Goal: Check status: Check status

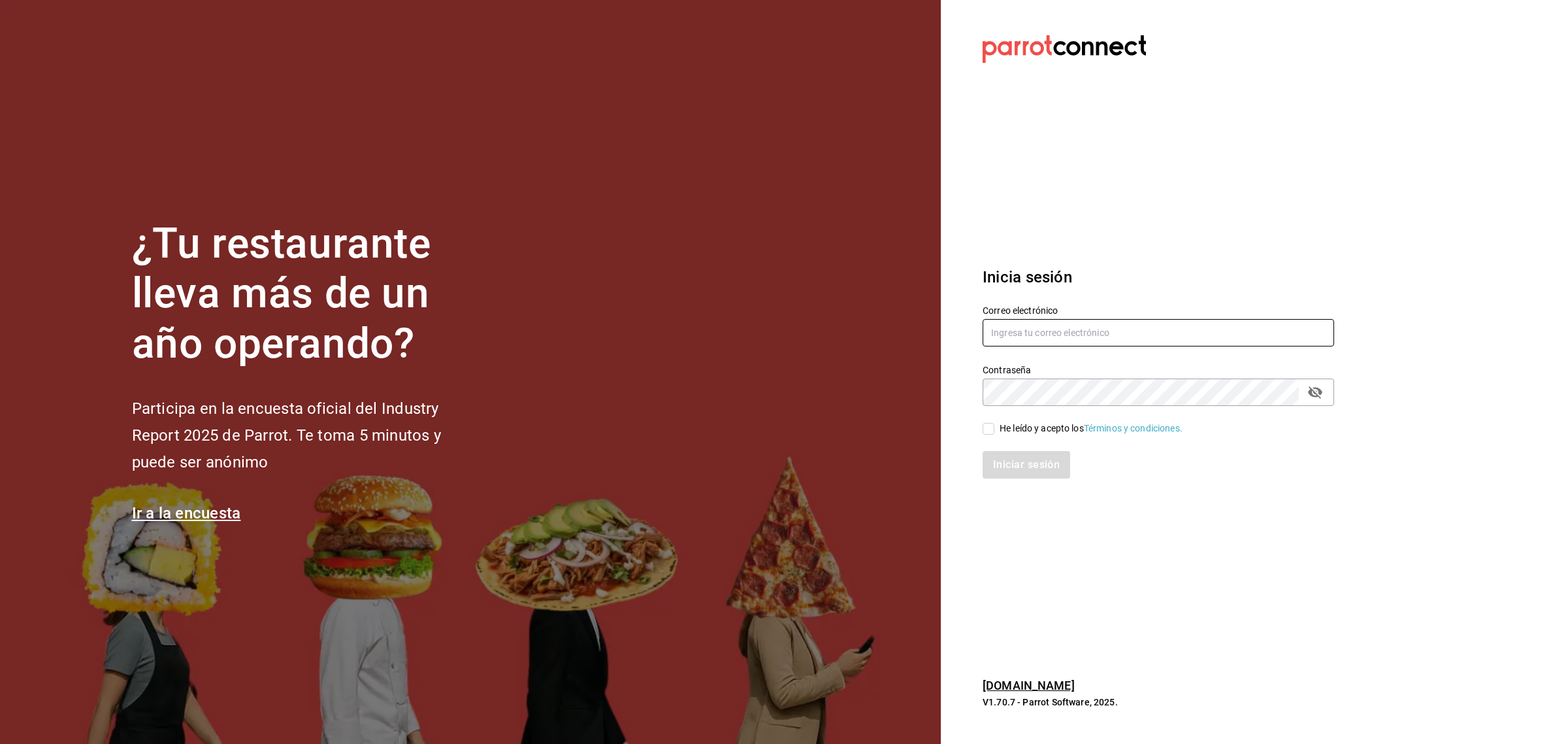
type input "[EMAIL_ADDRESS][DOMAIN_NAME]"
click at [990, 423] on label "He leído y acepto los Términos y condiciones." at bounding box center [1082, 428] width 200 height 14
click at [990, 423] on input "He leído y acepto los Términos y condiciones." at bounding box center [988, 429] width 12 height 12
checkbox input "true"
click at [996, 479] on div "Inicia sesión Correo electrónico [EMAIL_ADDRESS][DOMAIN_NAME] Contraseña Contra…" at bounding box center [1158, 372] width 352 height 245
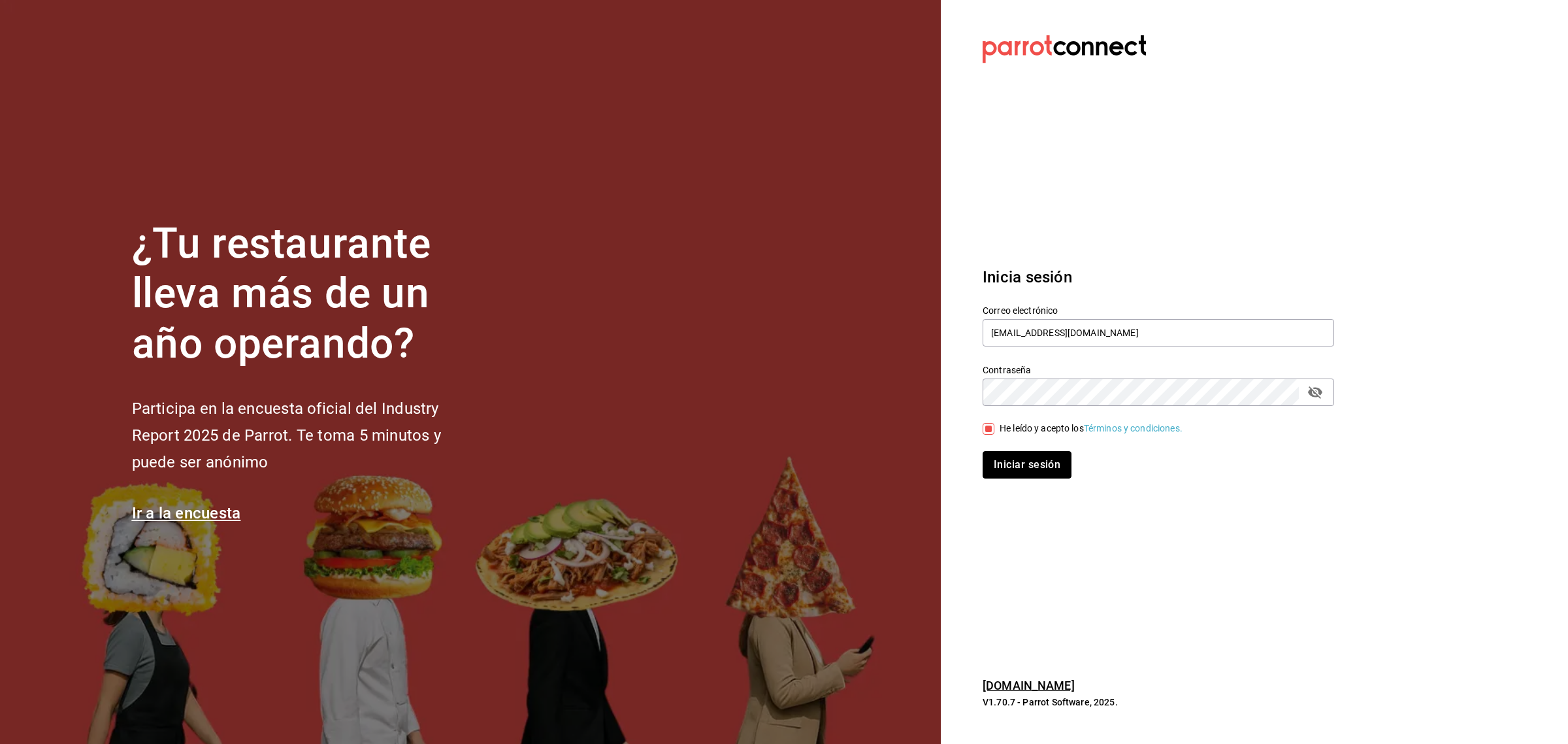
click at [995, 471] on button "Iniciar sesión" at bounding box center [1026, 465] width 89 height 27
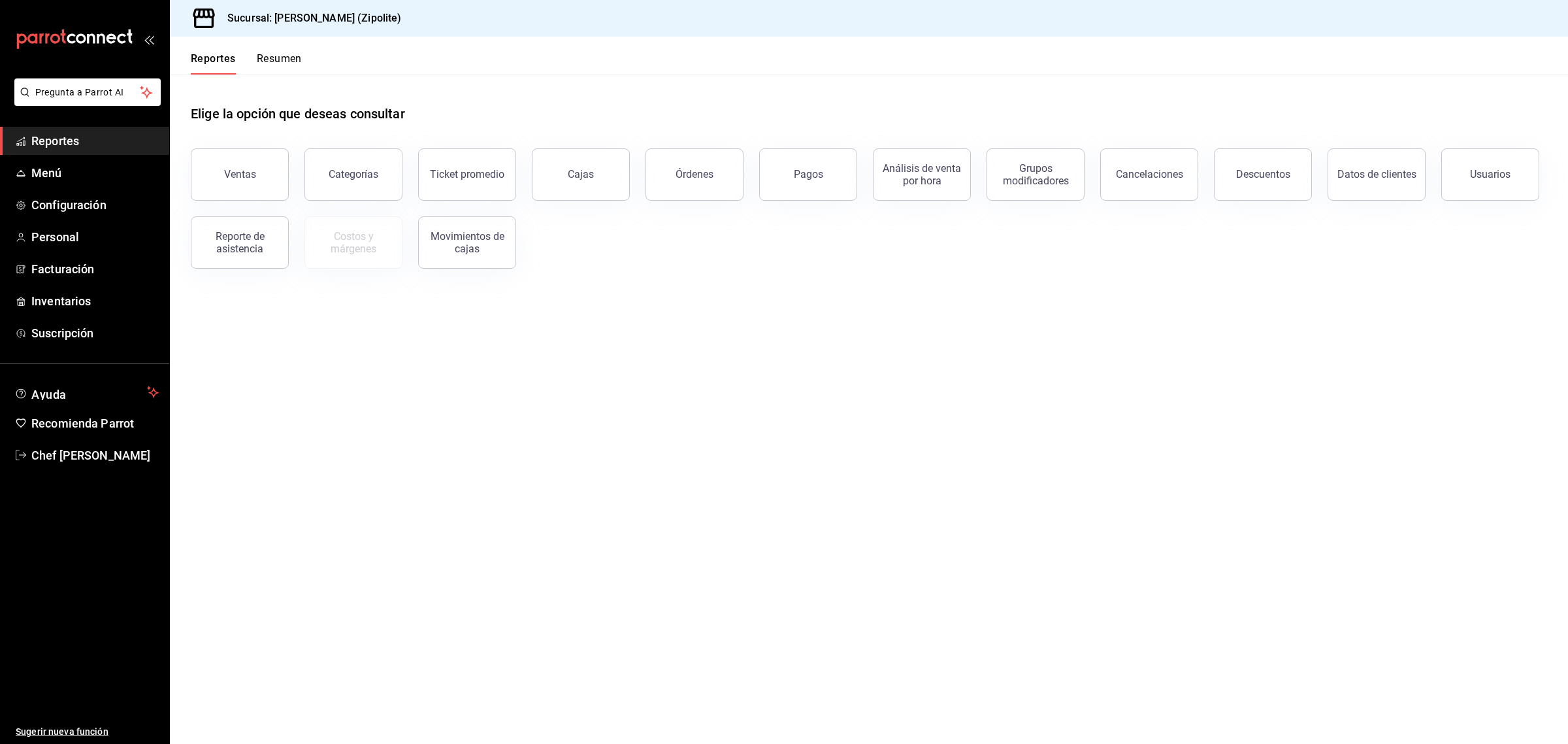
click at [775, 177] on button "Pagos" at bounding box center [808, 174] width 98 height 53
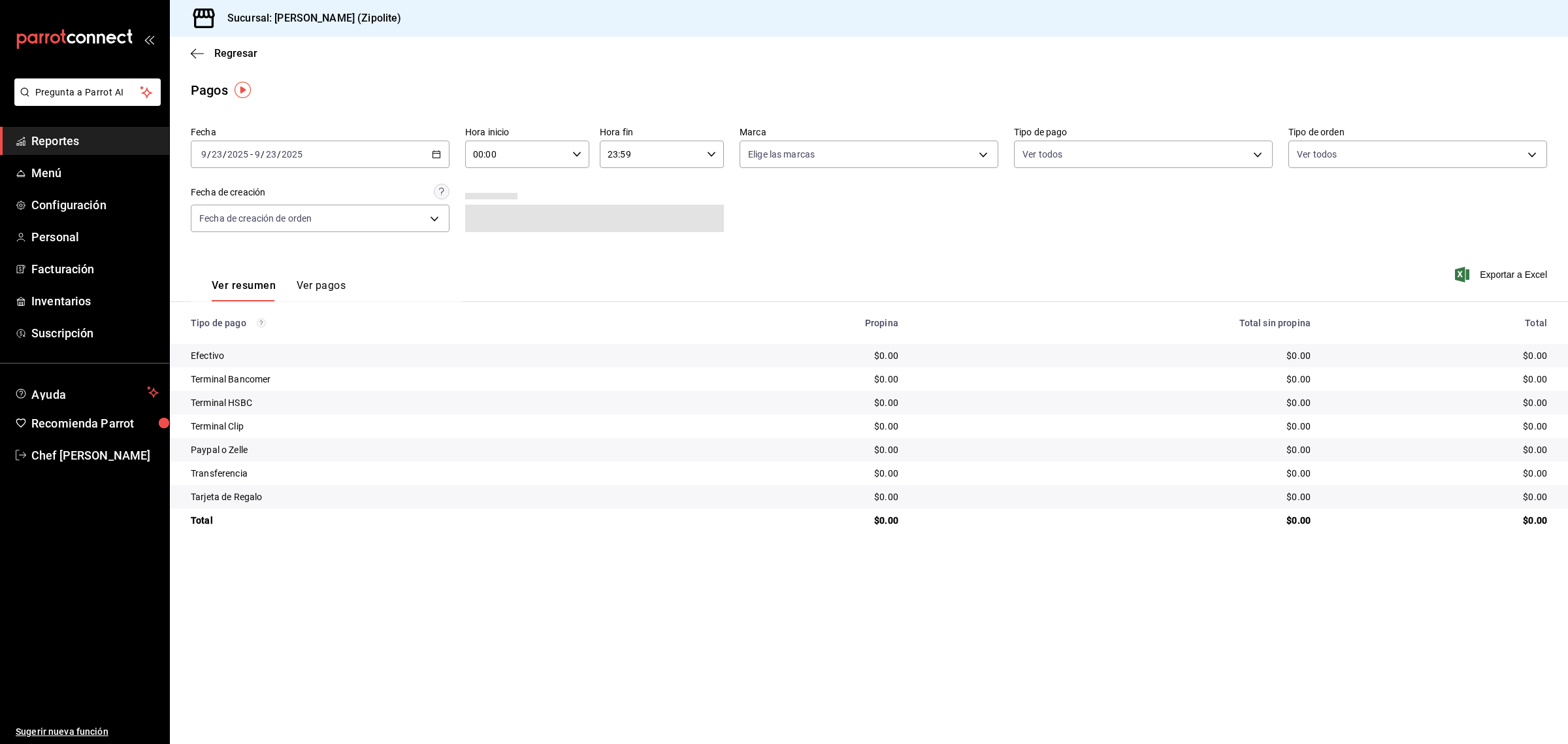
click at [427, 158] on div "[DATE] [DATE] - [DATE] [DATE]" at bounding box center [320, 154] width 259 height 27
click at [266, 275] on span "Mes actual" at bounding box center [252, 282] width 102 height 14
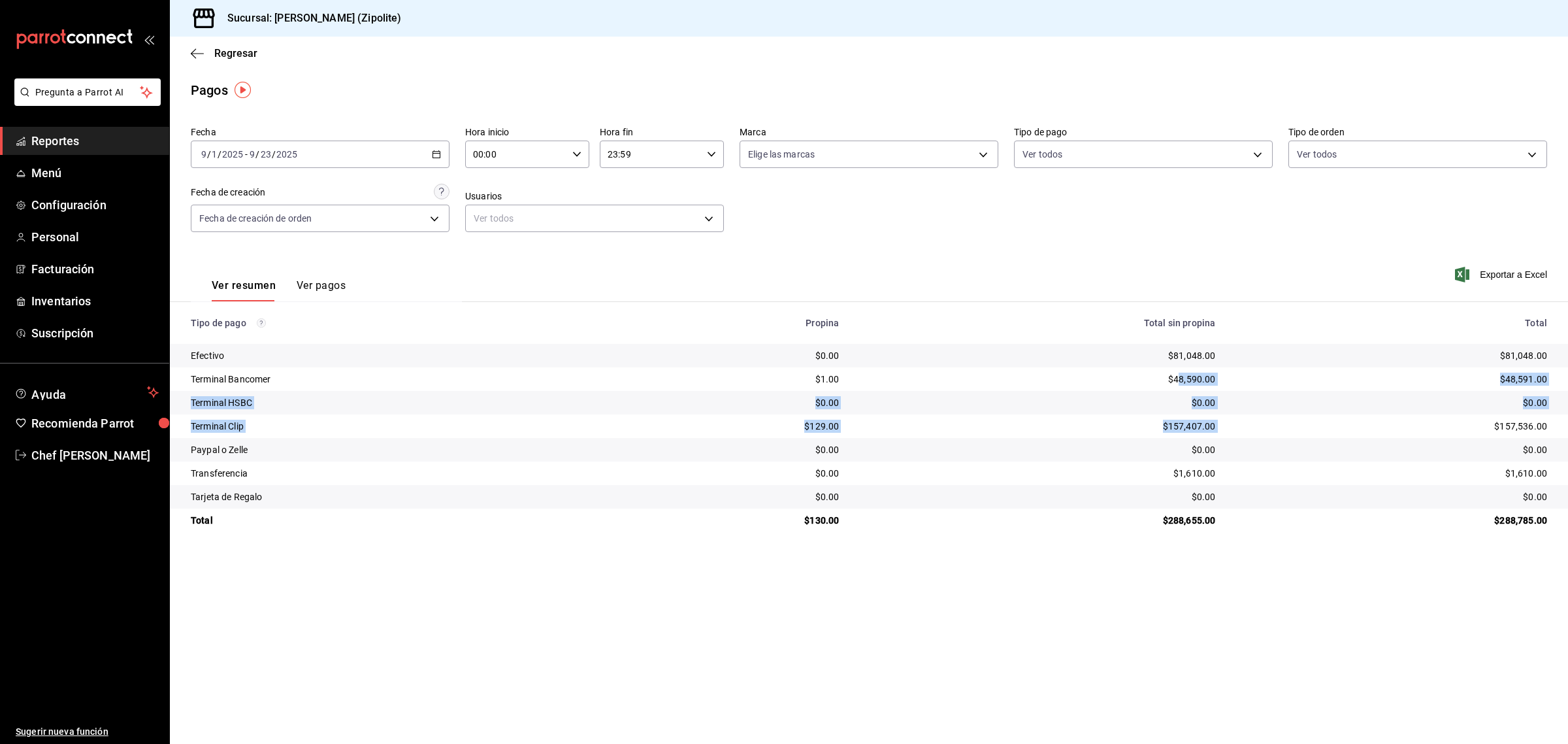
drag, startPoint x: 1182, startPoint y: 389, endPoint x: 1235, endPoint y: 423, distance: 63.0
click at [1235, 423] on tbody "Efectivo $0.00 $81,048.00 $81,048.00 Terminal Bancomer $1.00 $48,590.00 $48,591…" at bounding box center [869, 438] width 1398 height 188
click at [1236, 423] on div "$157,536.00" at bounding box center [1391, 426] width 311 height 13
click at [1234, 422] on td "$157,536.00" at bounding box center [1396, 426] width 342 height 24
drag, startPoint x: 1172, startPoint y: 381, endPoint x: 1252, endPoint y: 388, distance: 80.3
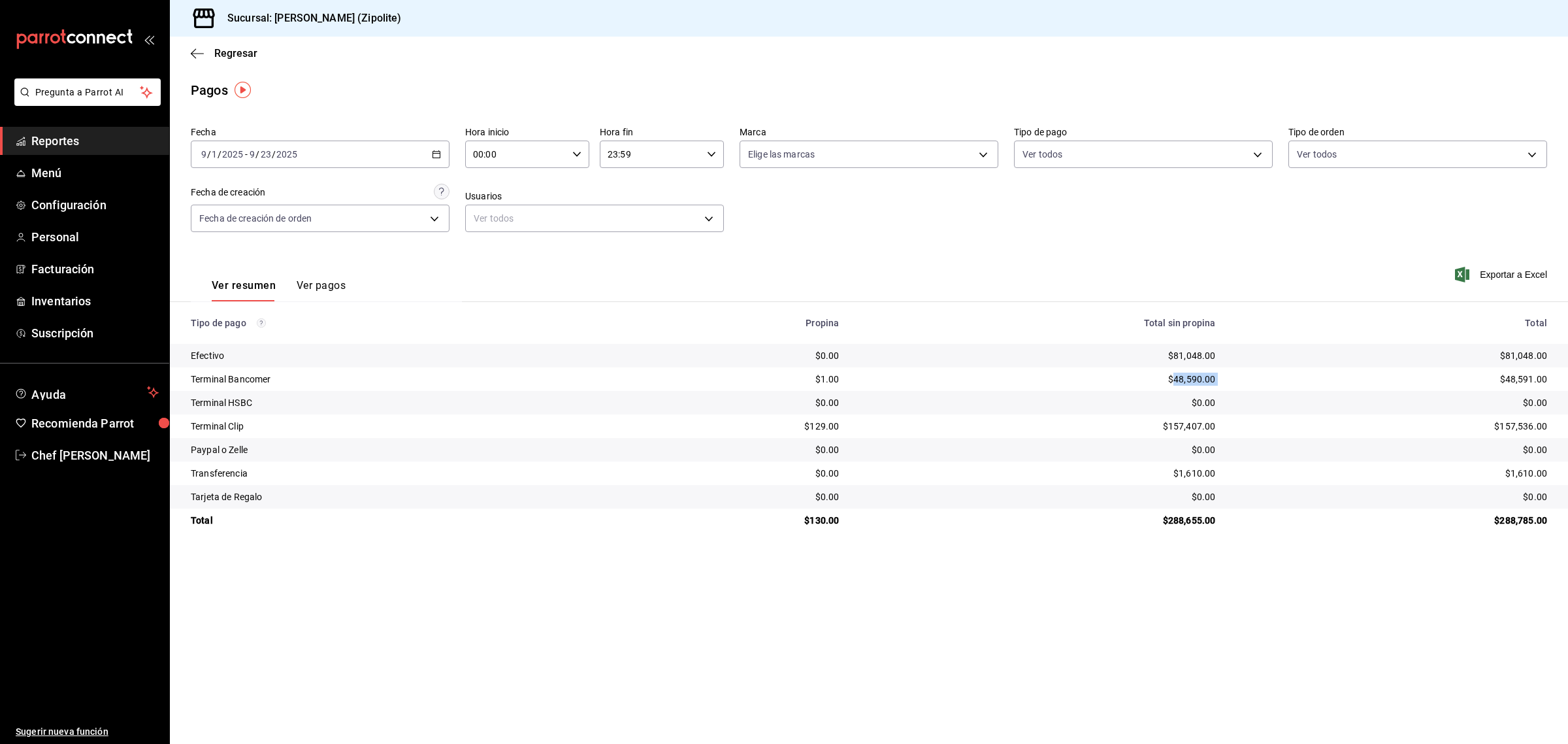
click at [1252, 388] on tr "Terminal Bancomer $1.00 $48,590.00 $48,591.00" at bounding box center [869, 378] width 1398 height 24
click at [435, 157] on \(Stroke\) "button" at bounding box center [436, 154] width 8 height 7
click at [1141, 397] on div "$0.00" at bounding box center [1037, 402] width 355 height 13
click at [436, 159] on div "[DATE] [DATE] - [DATE] [DATE]" at bounding box center [320, 154] width 259 height 27
click at [518, 311] on th "Tipo de pago" at bounding box center [396, 323] width 453 height 42
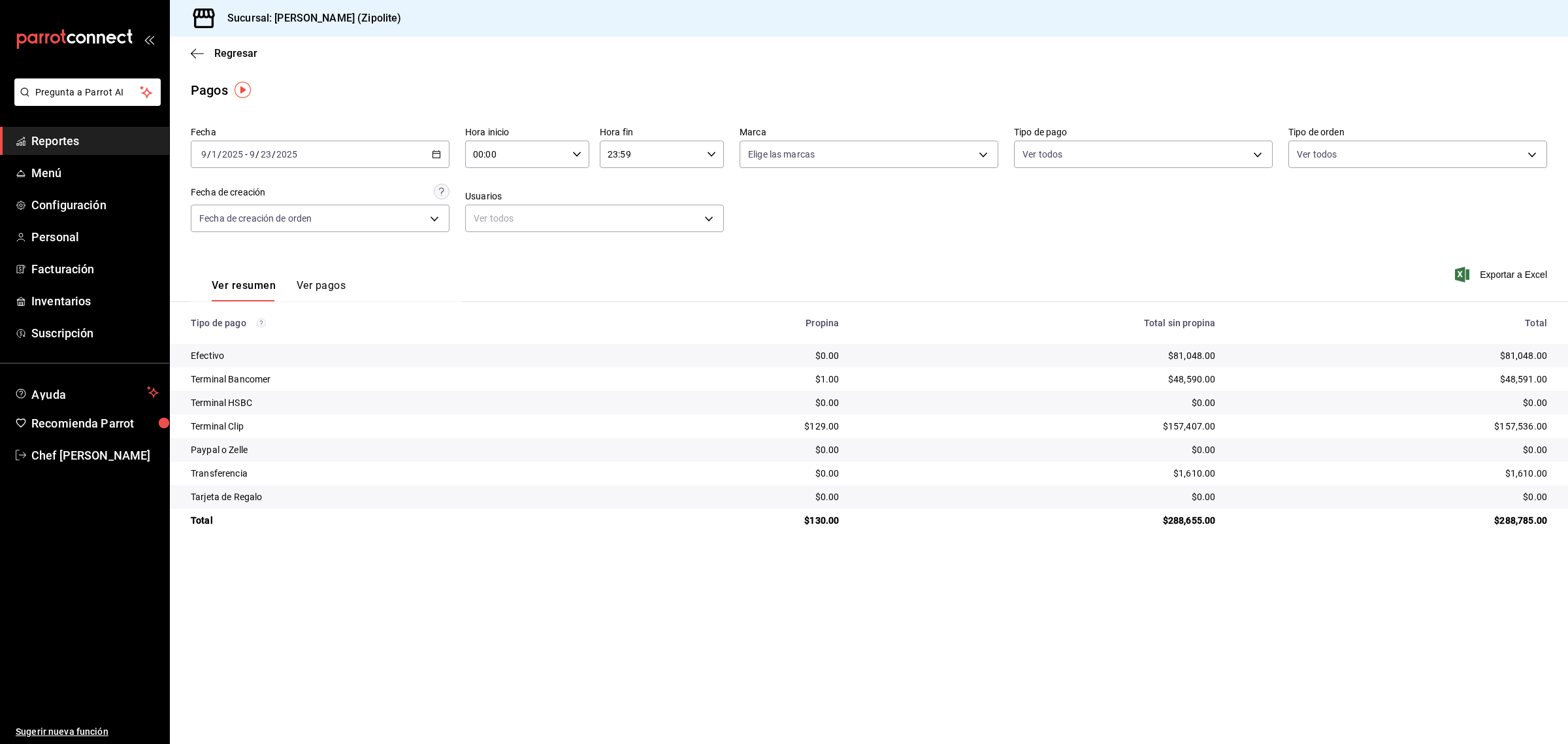
click at [438, 157] on icon "button" at bounding box center [436, 154] width 9 height 9
click at [442, 258] on div "Ver resumen Ver pagos" at bounding box center [326, 275] width 271 height 53
click at [416, 162] on div "[DATE] [DATE] - [DATE] [DATE]" at bounding box center [320, 154] width 259 height 27
click at [276, 340] on span "Rango de fechas" at bounding box center [252, 340] width 102 height 14
click at [460, 200] on icon "button" at bounding box center [458, 202] width 16 height 16
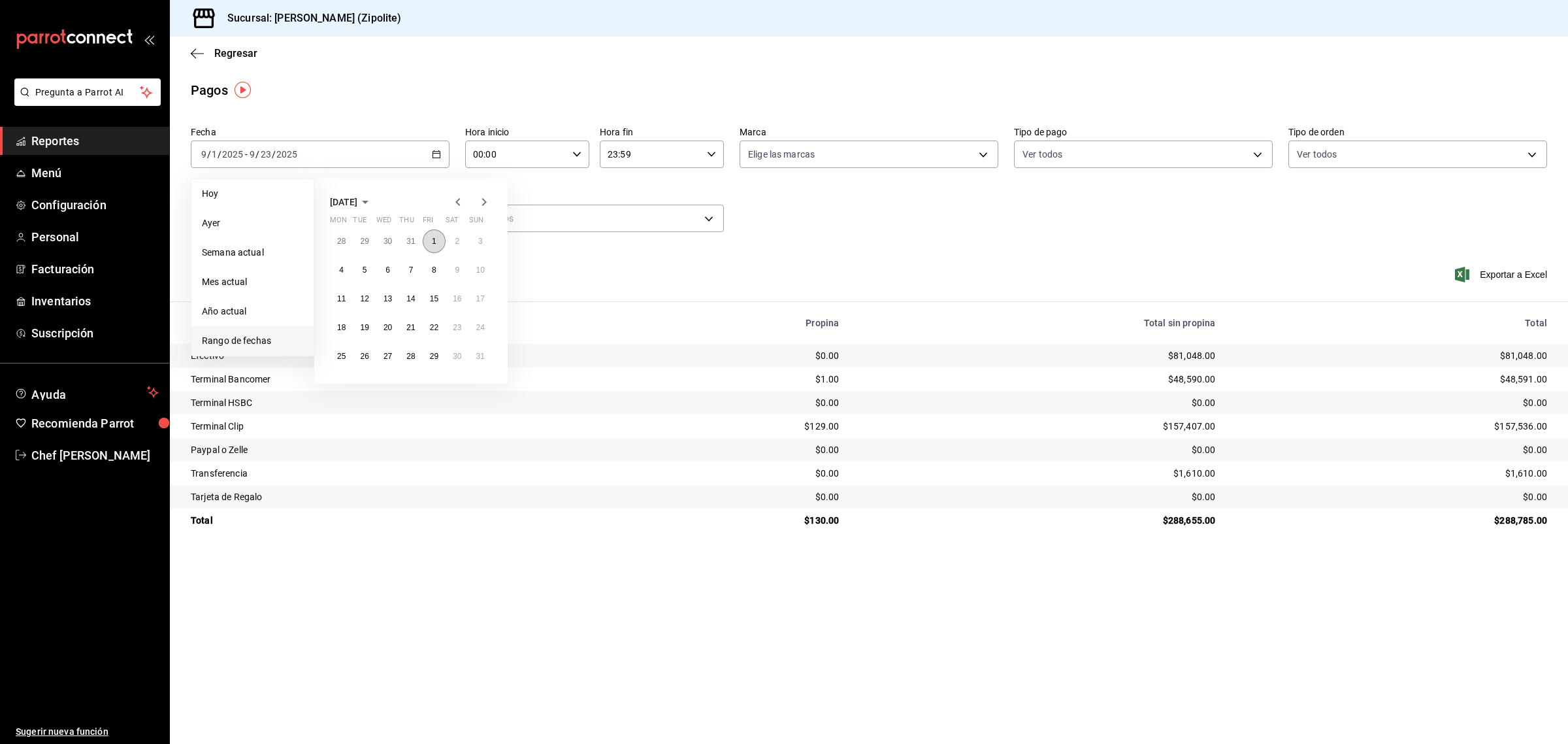
drag, startPoint x: 432, startPoint y: 236, endPoint x: 431, endPoint y: 245, distance: 9.1
click at [435, 236] on abbr "1" at bounding box center [434, 241] width 4 height 9
click at [481, 358] on abbr "31" at bounding box center [481, 356] width 9 height 9
click at [442, 167] on div "[DATE] [DATE] - [DATE] [DATE]" at bounding box center [320, 154] width 259 height 27
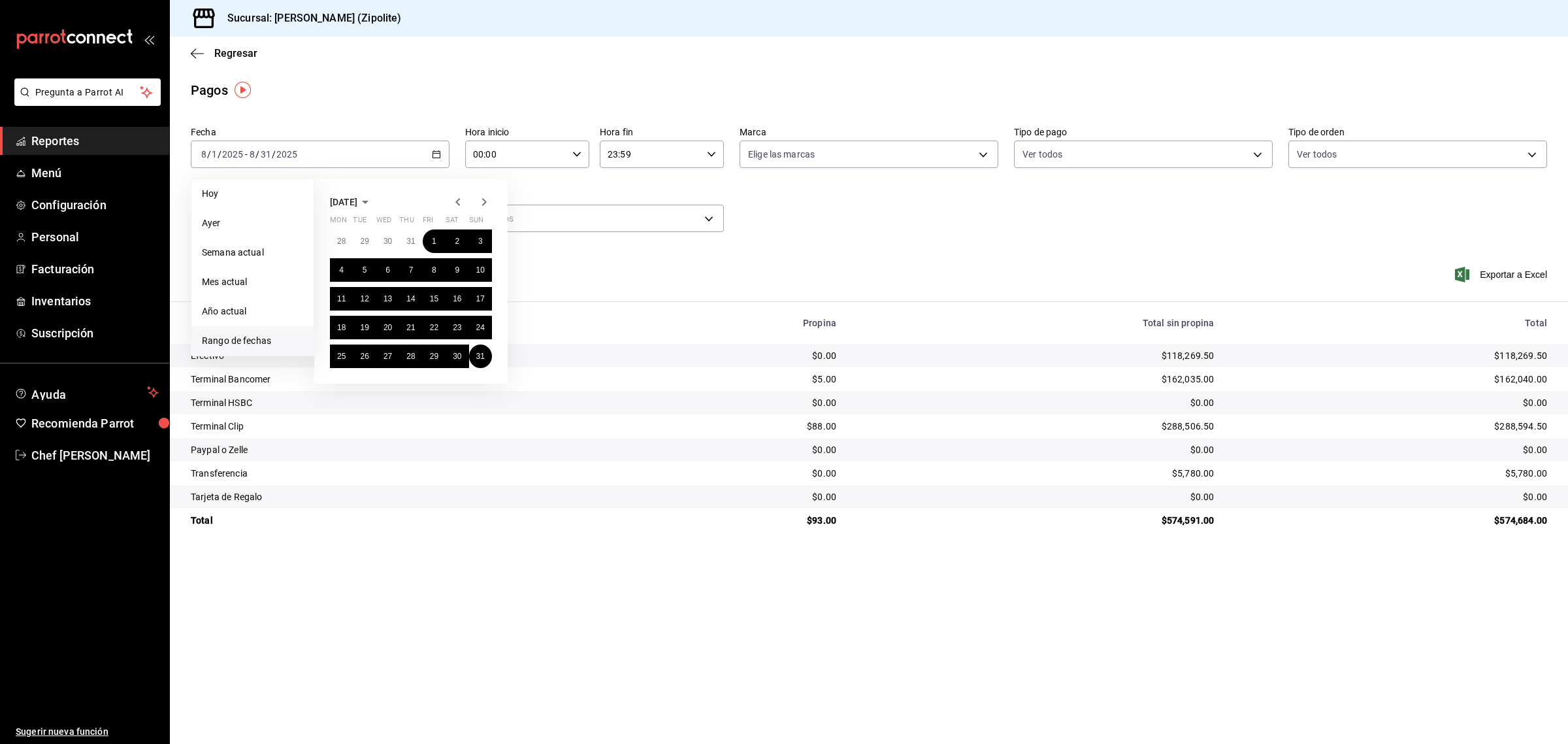
click at [487, 201] on icon "button" at bounding box center [484, 202] width 16 height 16
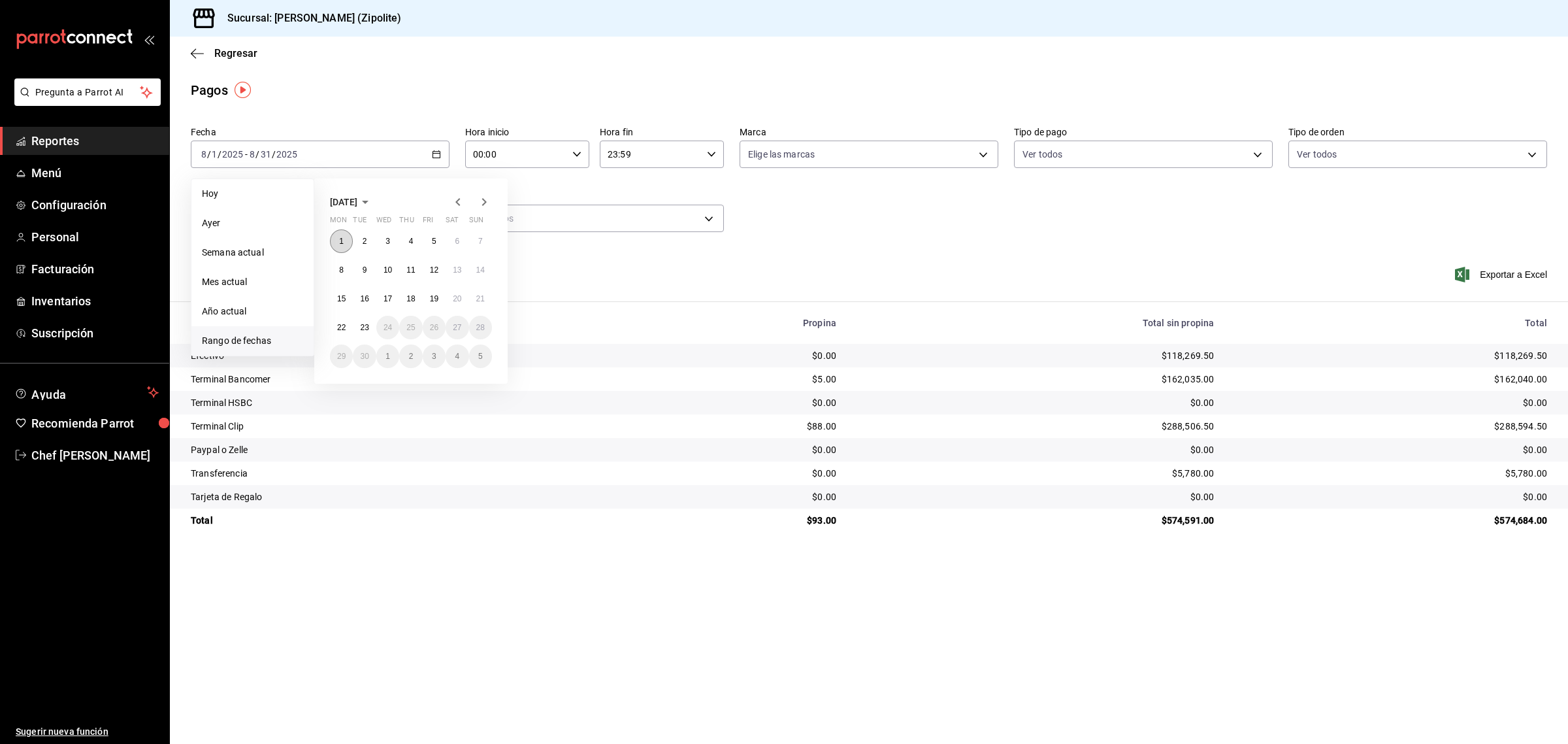
click at [339, 245] on button "1" at bounding box center [342, 241] width 23 height 24
click at [364, 334] on button "23" at bounding box center [365, 327] width 23 height 24
